Goal: Transaction & Acquisition: Subscribe to service/newsletter

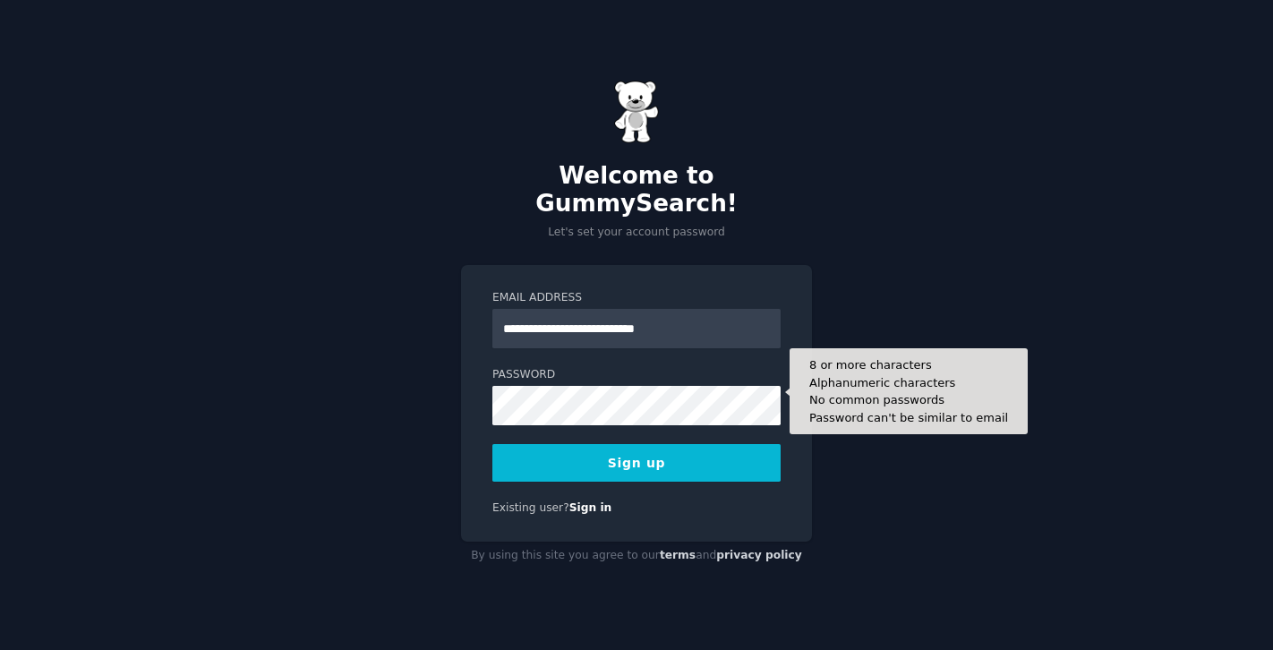
type input "**********"
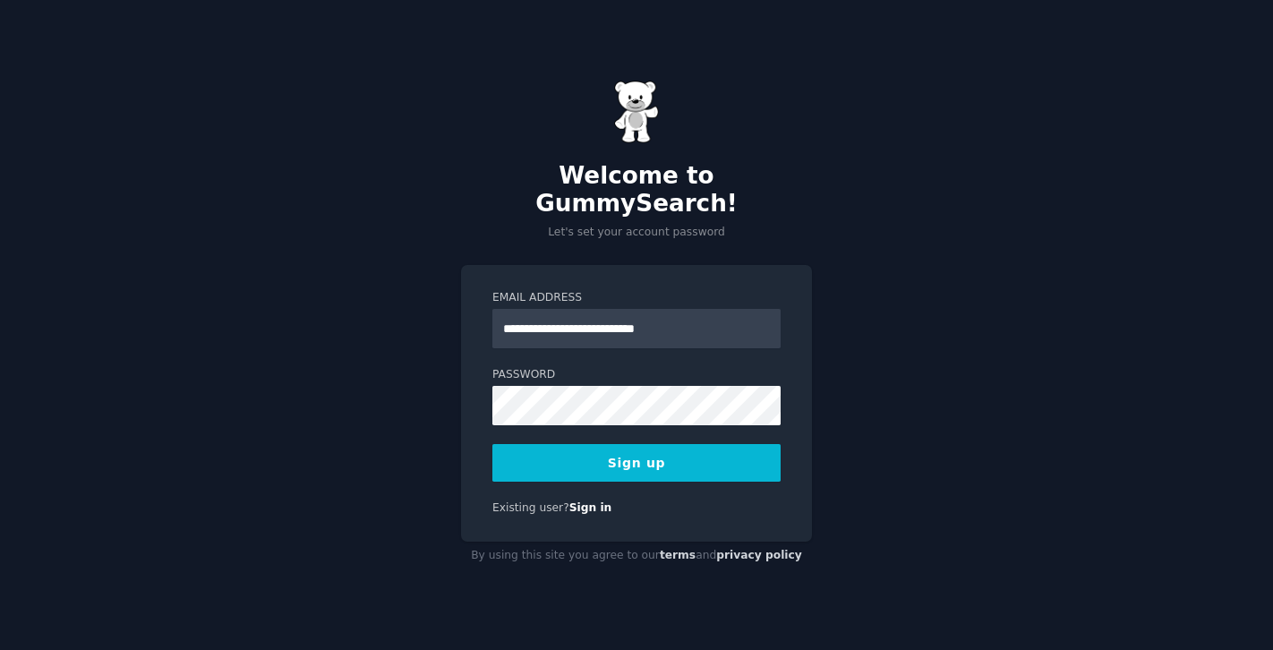
click at [580, 456] on button "Sign up" at bounding box center [636, 463] width 288 height 38
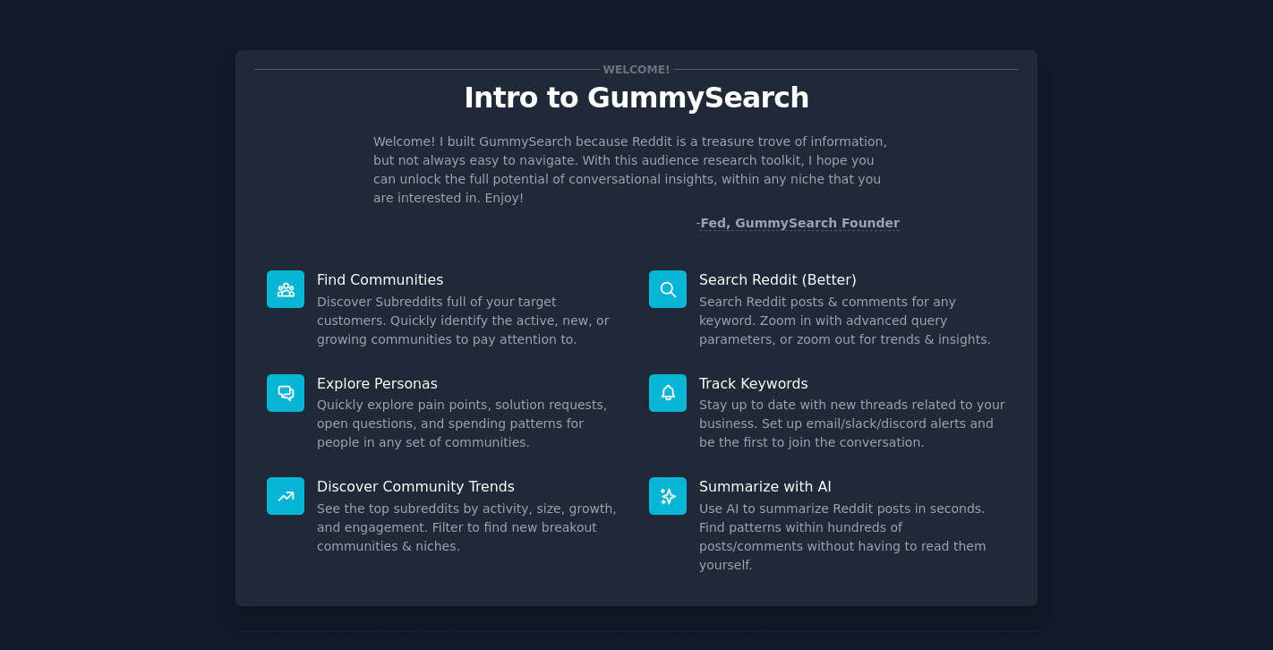
click at [0, 649] on nordpass-portal at bounding box center [0, 650] width 0 height 0
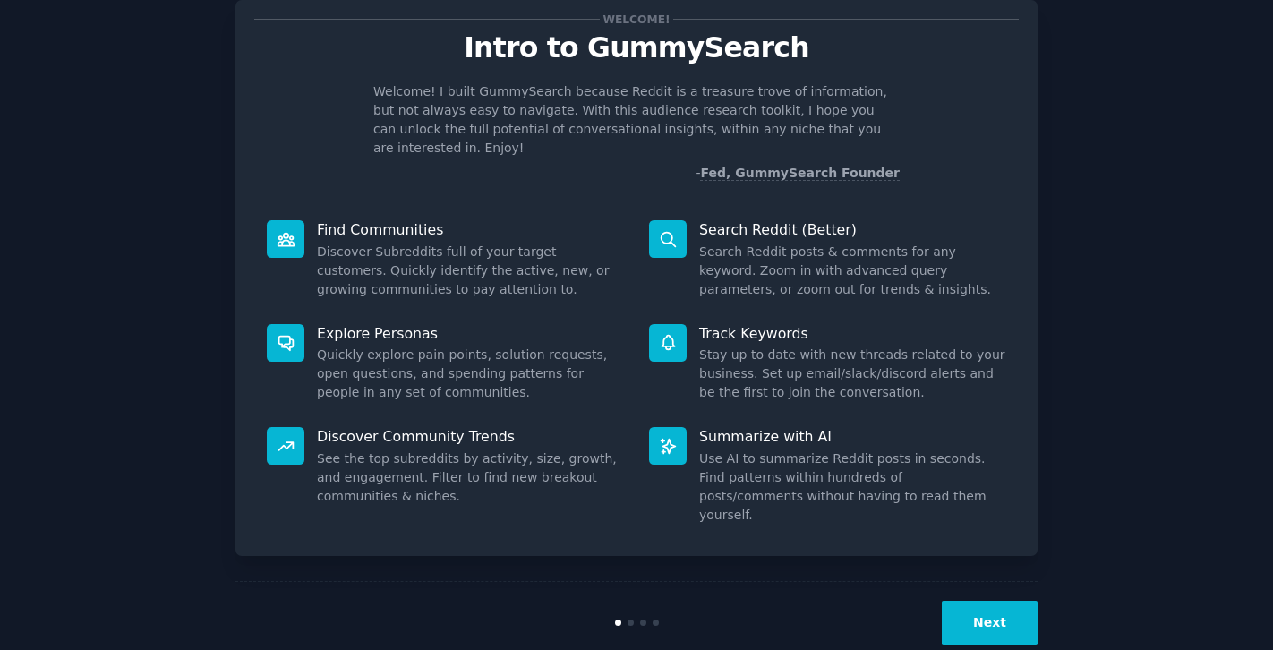
click at [959, 601] on button "Next" at bounding box center [990, 623] width 96 height 44
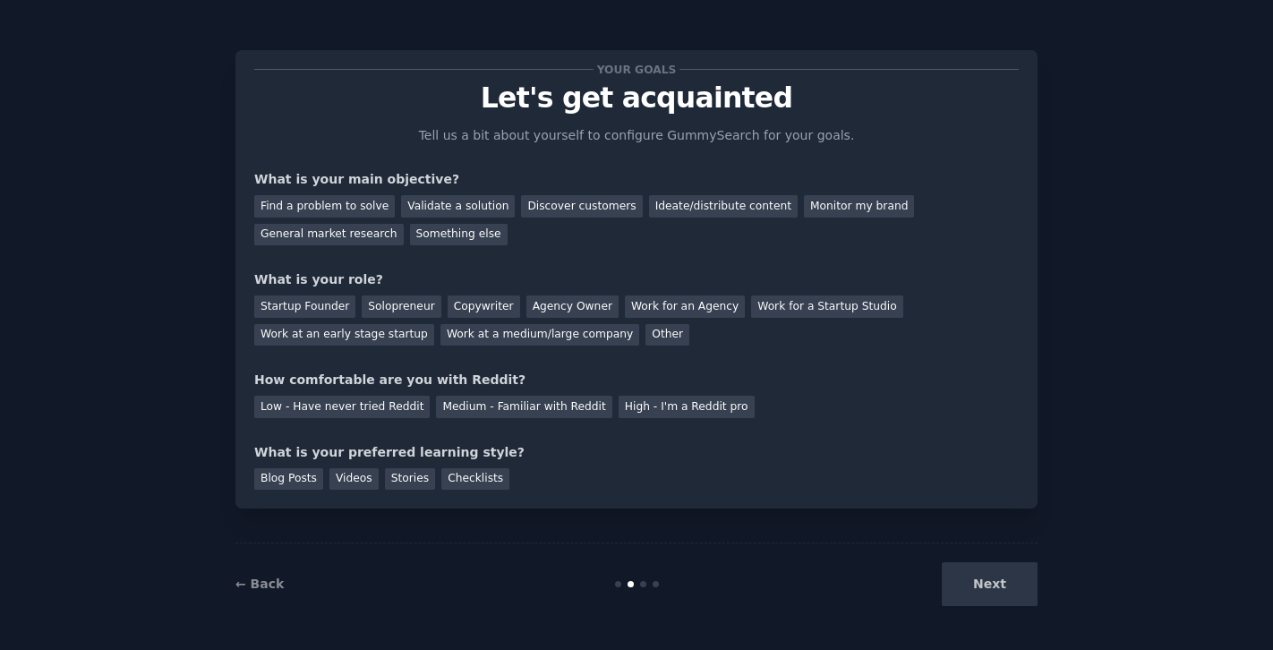
click at [981, 582] on div "Next" at bounding box center [904, 584] width 268 height 44
click at [594, 213] on div "Discover customers" at bounding box center [581, 206] width 121 height 22
click at [333, 309] on div "Startup Founder" at bounding box center [304, 306] width 101 height 22
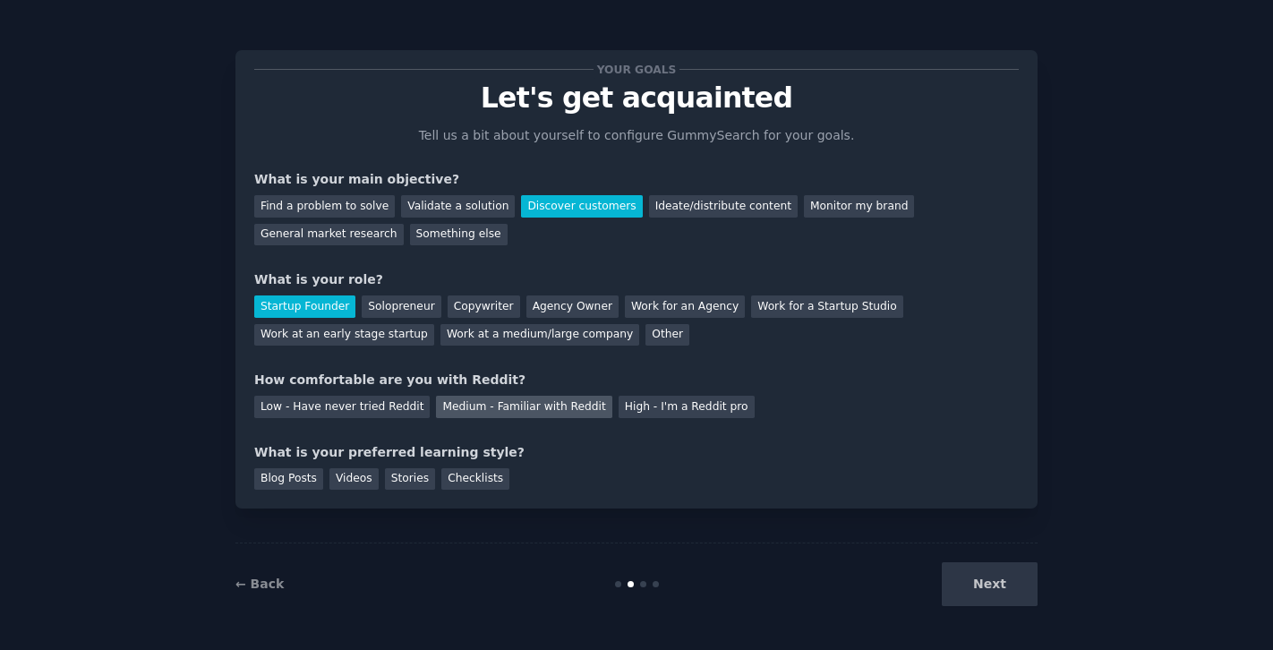
click at [436, 412] on div "Medium - Familiar with Reddit" at bounding box center [523, 407] width 175 height 22
click at [306, 473] on div "Blog Posts" at bounding box center [288, 479] width 69 height 22
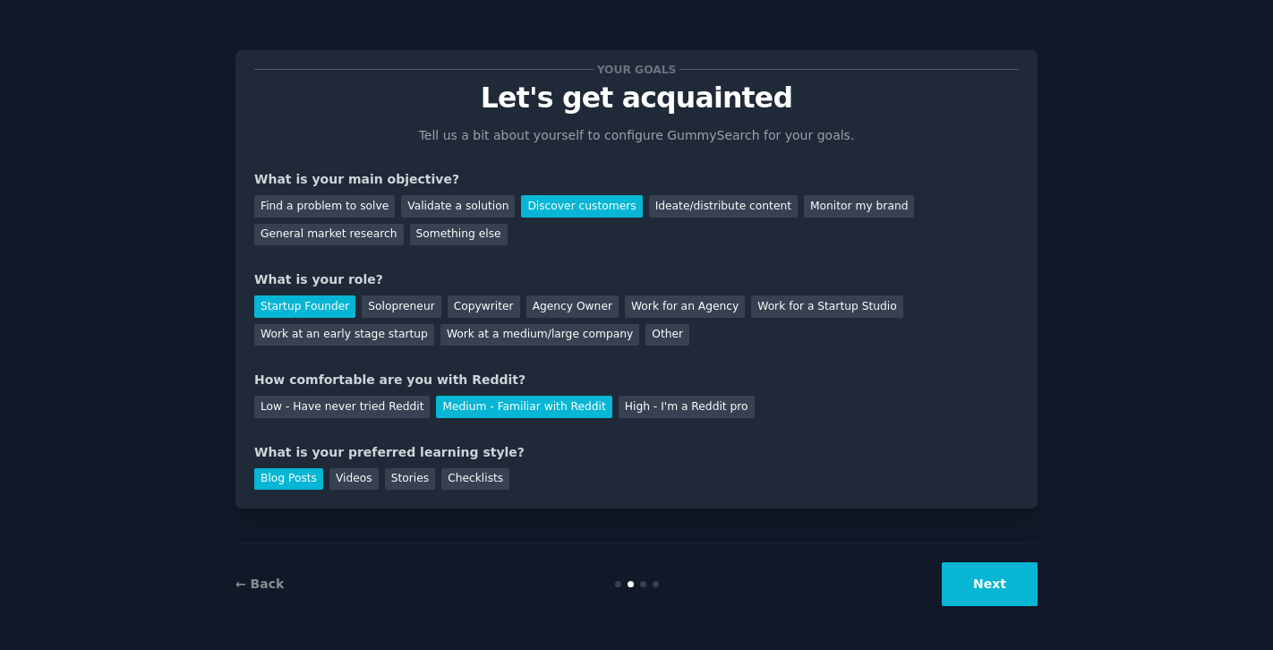
click at [1022, 592] on button "Next" at bounding box center [990, 584] width 96 height 44
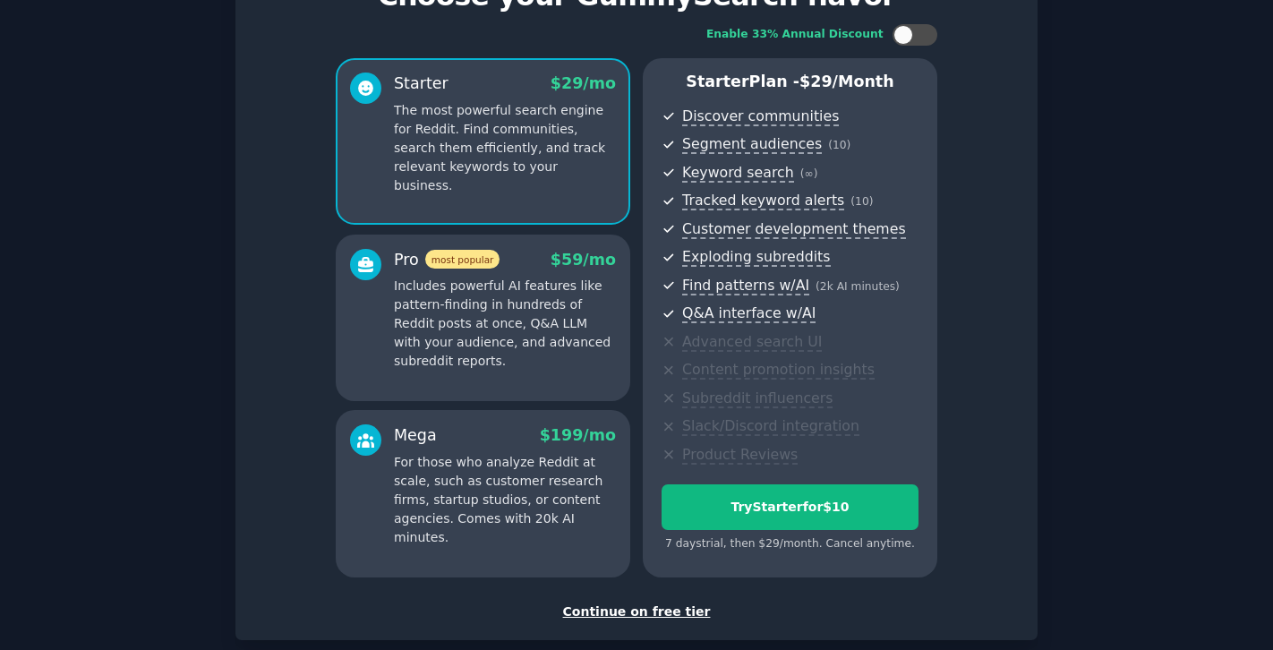
scroll to position [107, 0]
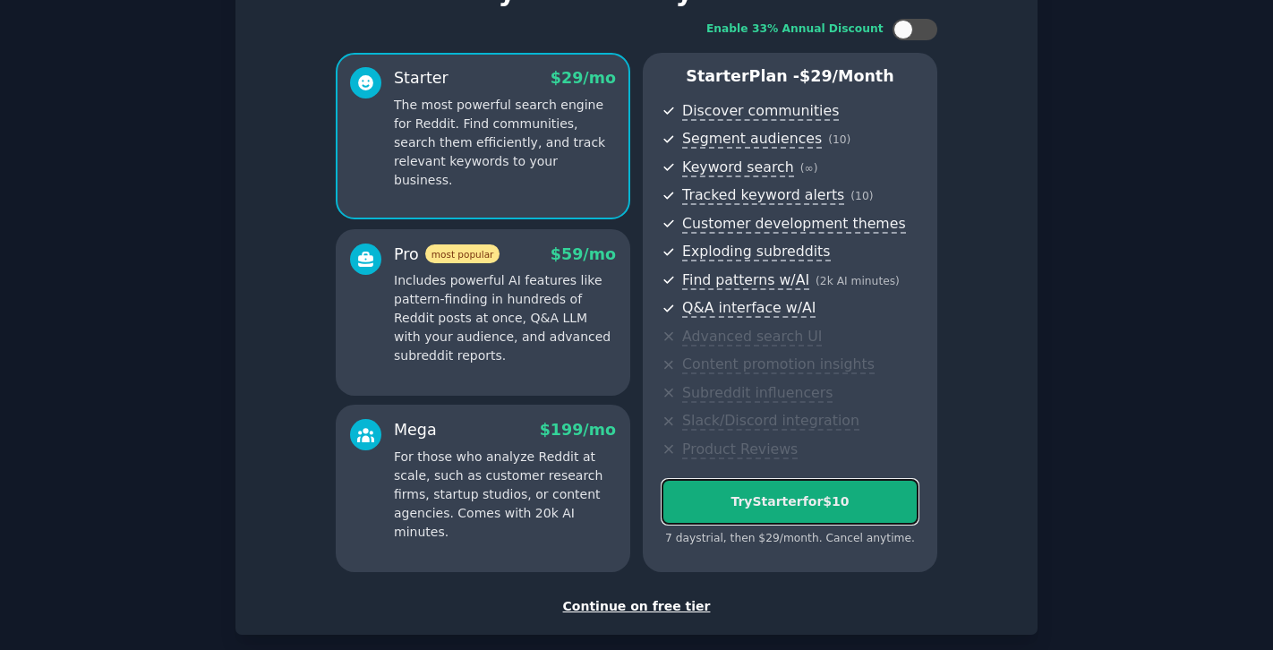
click at [714, 497] on div "Try Starter for $10" at bounding box center [790, 501] width 255 height 19
